Goal: Download file/media: Obtain a digital file from the website

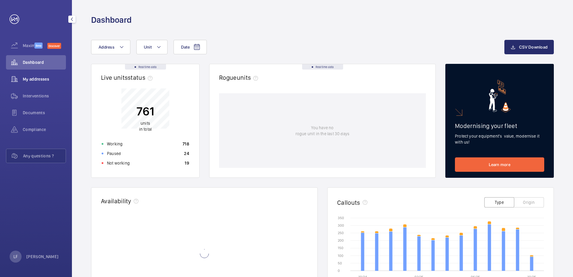
click at [39, 82] on div "My addresses" at bounding box center [36, 79] width 60 height 14
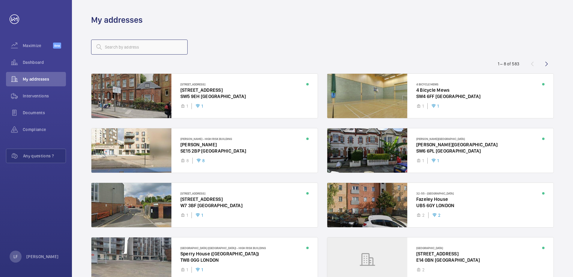
drag, startPoint x: 126, startPoint y: 40, endPoint x: 127, endPoint y: 46, distance: 6.7
click at [126, 41] on input "text" at bounding box center [139, 47] width 96 height 15
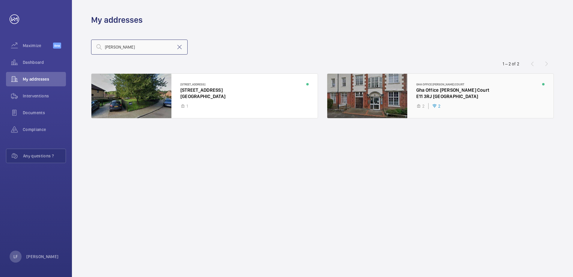
type input "[PERSON_NAME]"
click at [430, 95] on div at bounding box center [440, 96] width 226 height 44
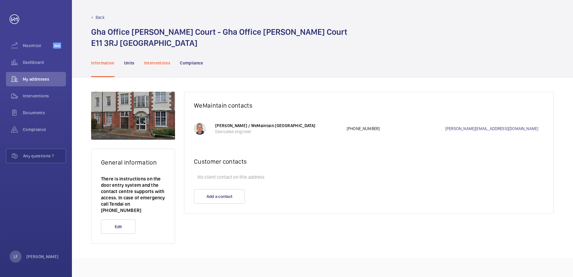
click at [162, 66] on div "Interventions" at bounding box center [157, 63] width 26 height 28
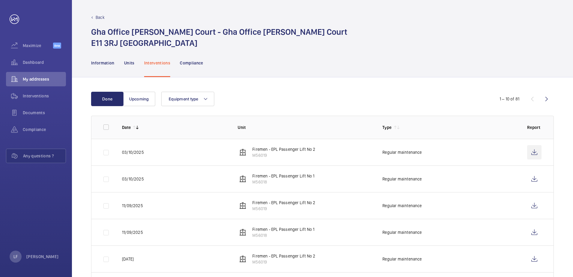
click at [535, 153] on wm-front-icon-button at bounding box center [534, 152] width 14 height 14
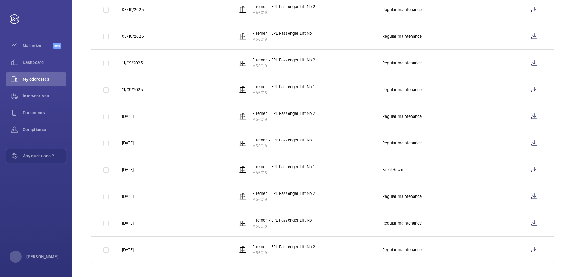
scroll to position [143, 0]
click at [533, 170] on wm-front-icon-button at bounding box center [534, 169] width 14 height 14
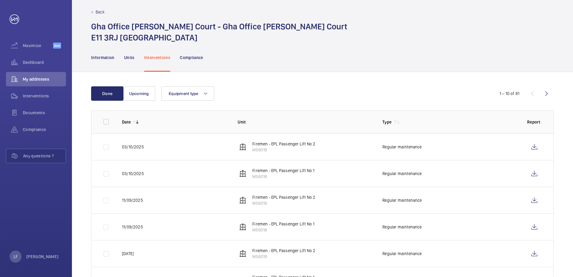
scroll to position [0, 0]
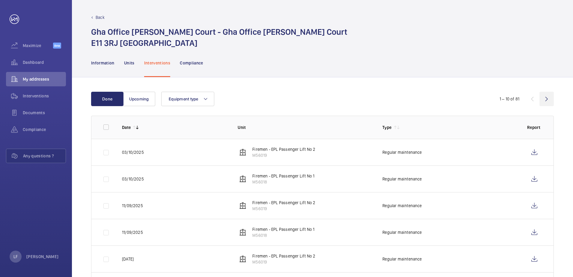
click at [549, 102] on wm-front-icon-button at bounding box center [546, 99] width 14 height 14
click at [548, 101] on wm-front-icon-button at bounding box center [546, 99] width 14 height 14
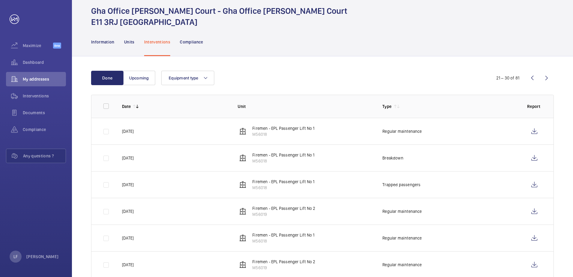
scroll to position [30, 0]
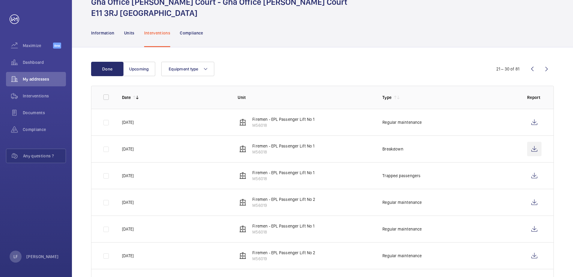
click at [528, 150] on wm-front-icon-button at bounding box center [534, 149] width 14 height 14
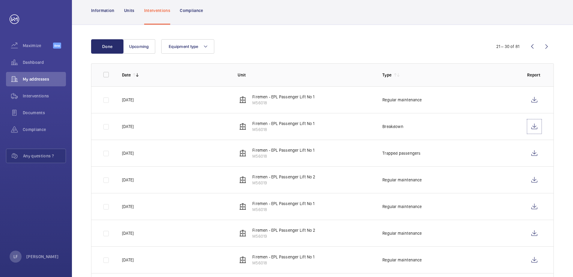
scroll to position [59, 0]
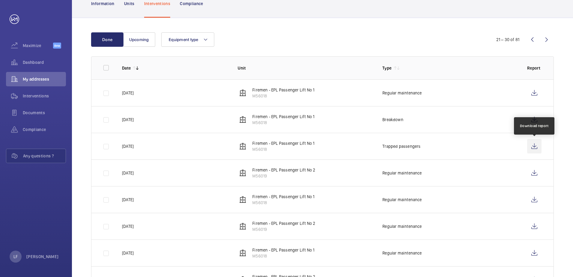
click at [533, 145] on wm-front-icon-button at bounding box center [534, 146] width 14 height 14
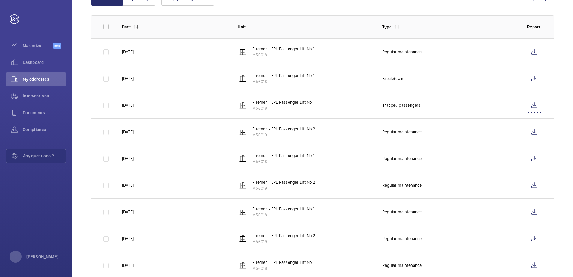
scroll to position [143, 0]
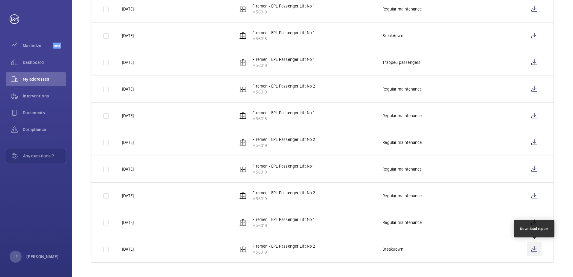
click at [533, 249] on wm-front-icon-button at bounding box center [534, 249] width 14 height 14
